Goal: Information Seeking & Learning: Find specific fact

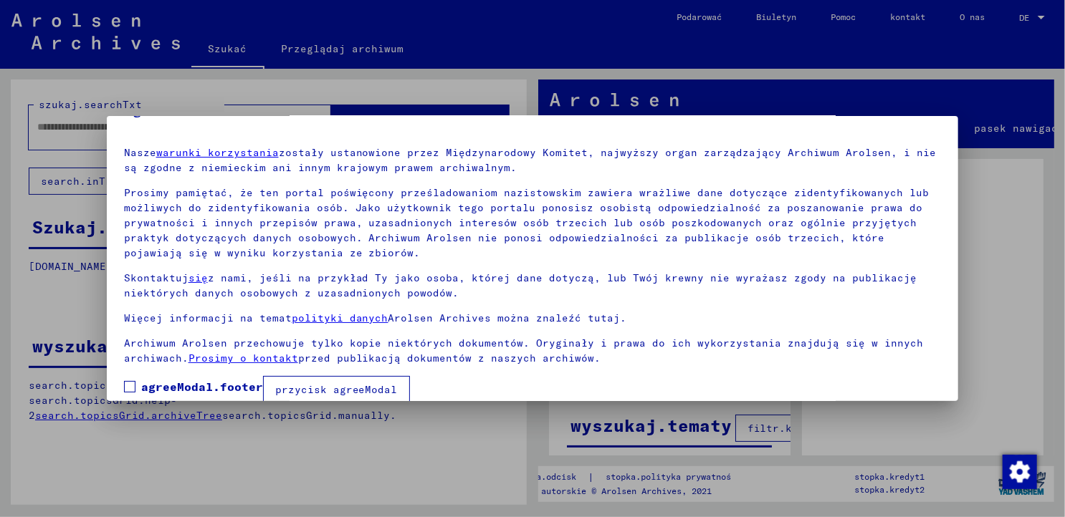
scroll to position [54, 0]
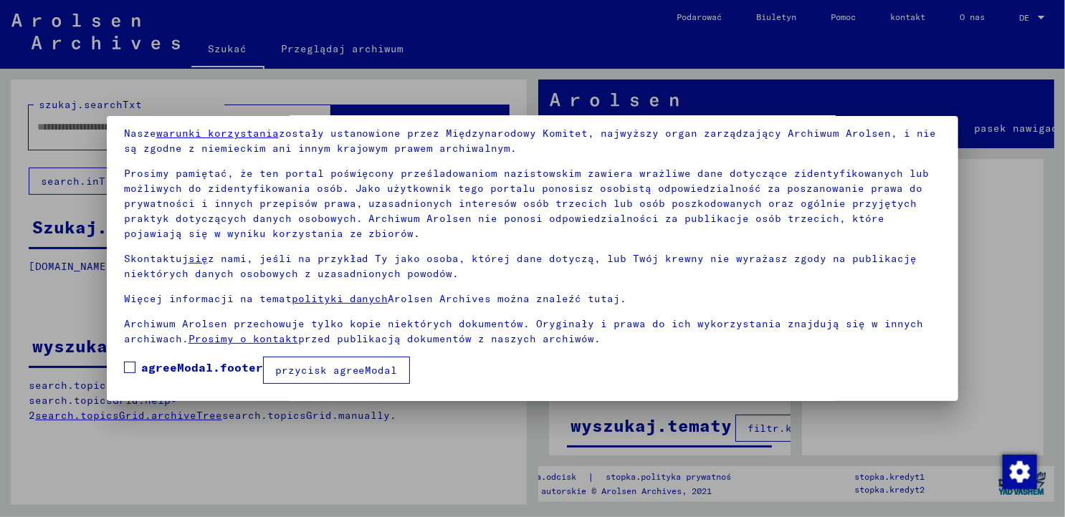
click at [133, 370] on span at bounding box center [129, 367] width 11 height 11
click at [314, 373] on font "przycisk agreeModal" at bounding box center [336, 370] width 123 height 13
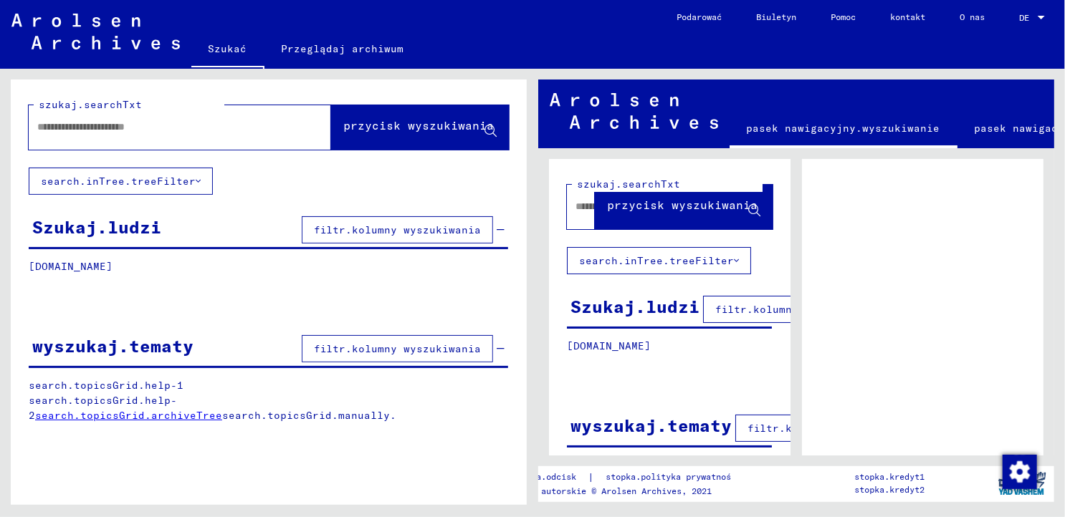
click at [186, 125] on input "text" at bounding box center [166, 127] width 259 height 15
type input "******"
click at [414, 121] on font "przycisk wyszukiwania" at bounding box center [418, 125] width 150 height 14
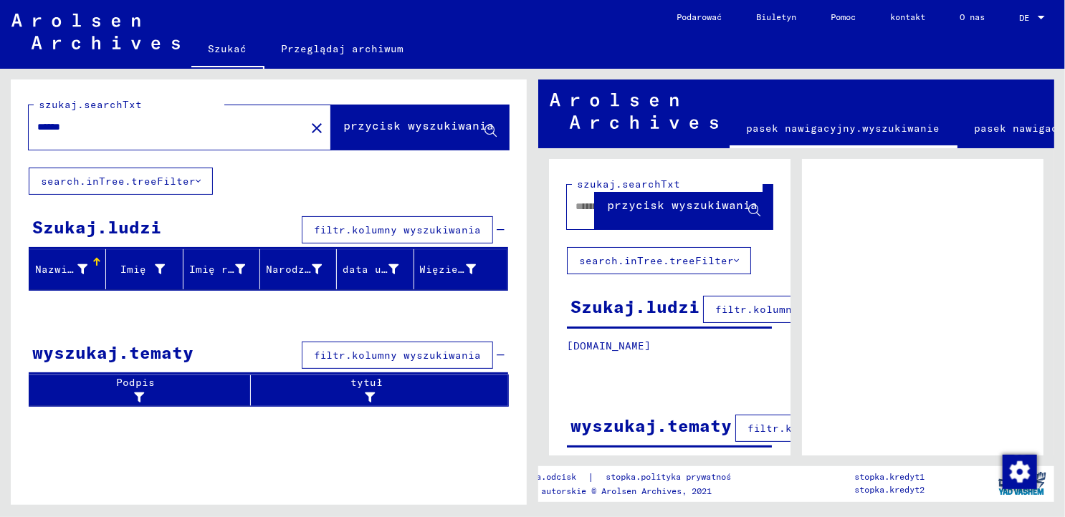
click at [77, 273] on font "Nazwisko" at bounding box center [61, 269] width 52 height 13
click at [100, 262] on div at bounding box center [99, 264] width 4 height 4
